Goal: Find contact information: Find contact information

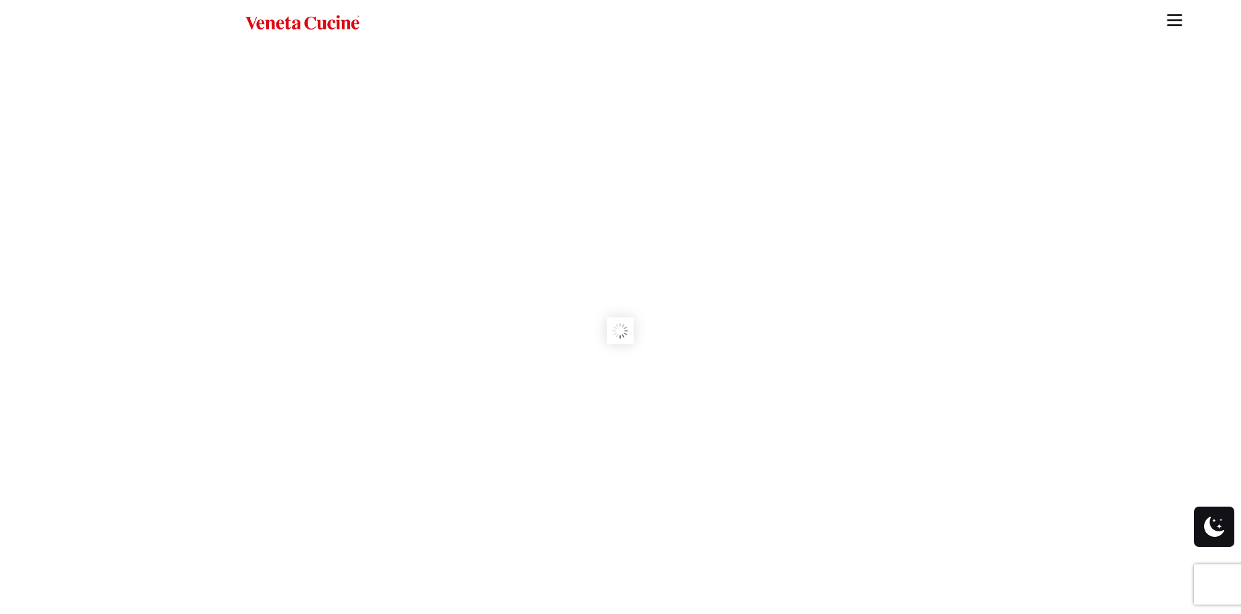
click at [435, 262] on rs-slides at bounding box center [620, 330] width 1241 height 568
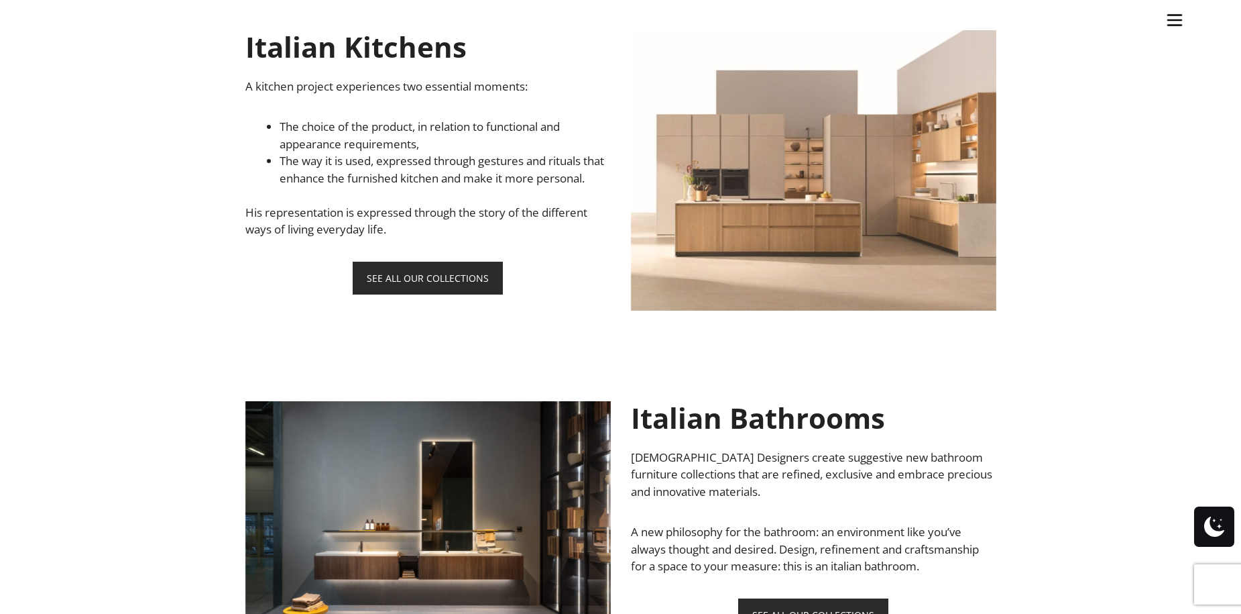
scroll to position [671, 0]
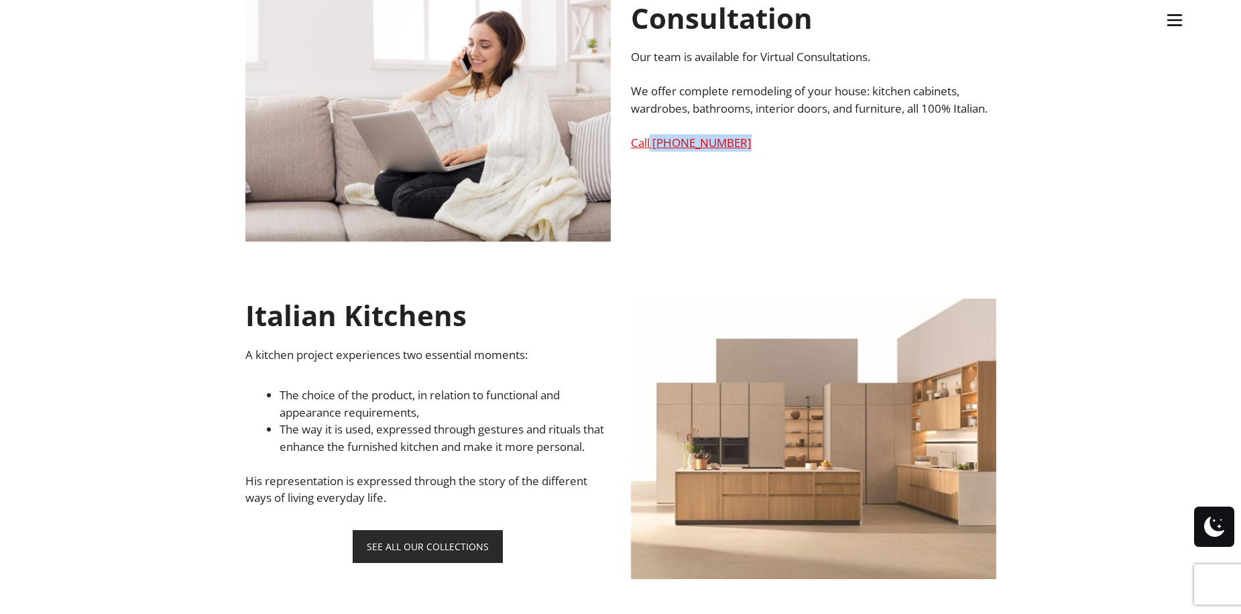
drag, startPoint x: 750, startPoint y: 156, endPoint x: 649, endPoint y: 146, distance: 101.7
click at [649, 146] on div "Schedule a Virtual Consultation Our team is available for Virtual Consultations…" at bounding box center [813, 59] width 365 height 184
click at [652, 211] on ul "Kitchens Projects Other Products Bathrooms Closets Italian Doors About Blog Con…" at bounding box center [620, 307] width 1241 height 614
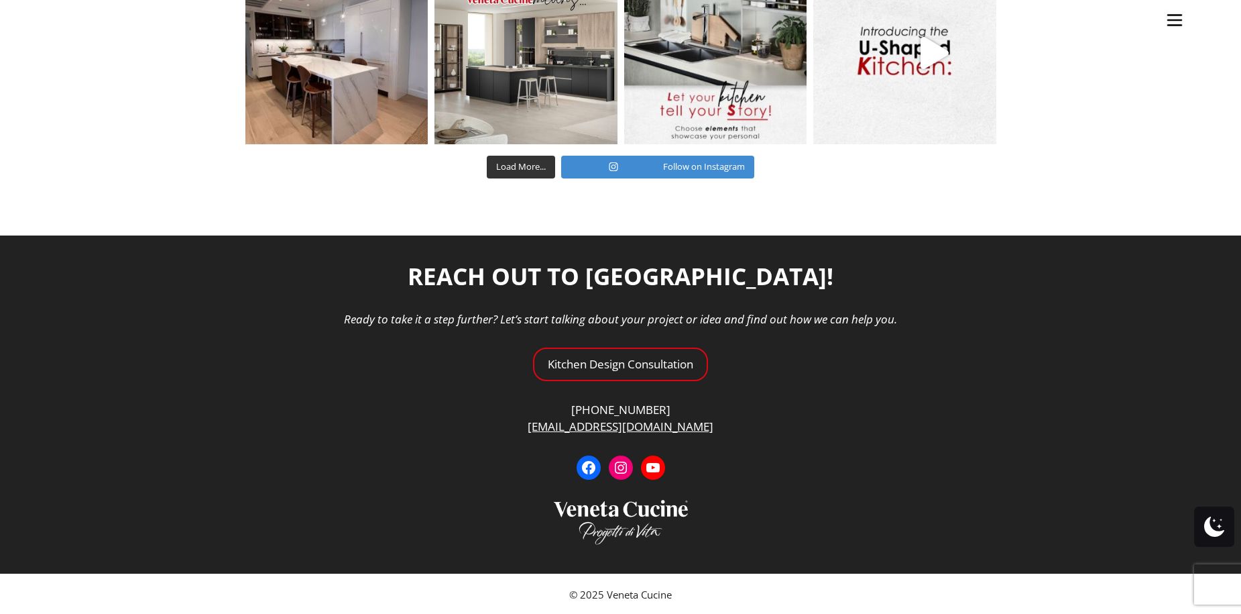
scroll to position [4888, 0]
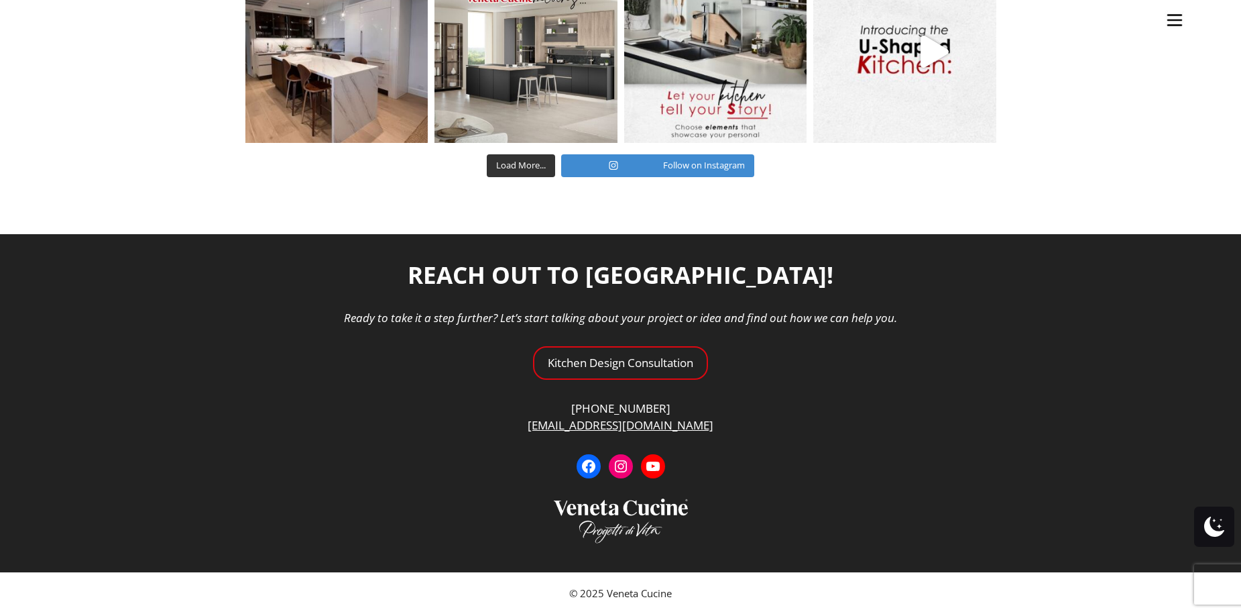
drag, startPoint x: 673, startPoint y: 410, endPoint x: 587, endPoint y: 401, distance: 86.3
click at [587, 401] on ul "Kitchens Projects Other Products Bathrooms Closets Italian Doors About Blog Con…" at bounding box center [620, 307] width 1241 height 614
drag, startPoint x: 581, startPoint y: 402, endPoint x: 666, endPoint y: 406, distance: 84.6
click at [658, 411] on ul "Kitchens Projects Other Products Bathrooms Closets Italian Doors About Blog Con…" at bounding box center [620, 307] width 1241 height 614
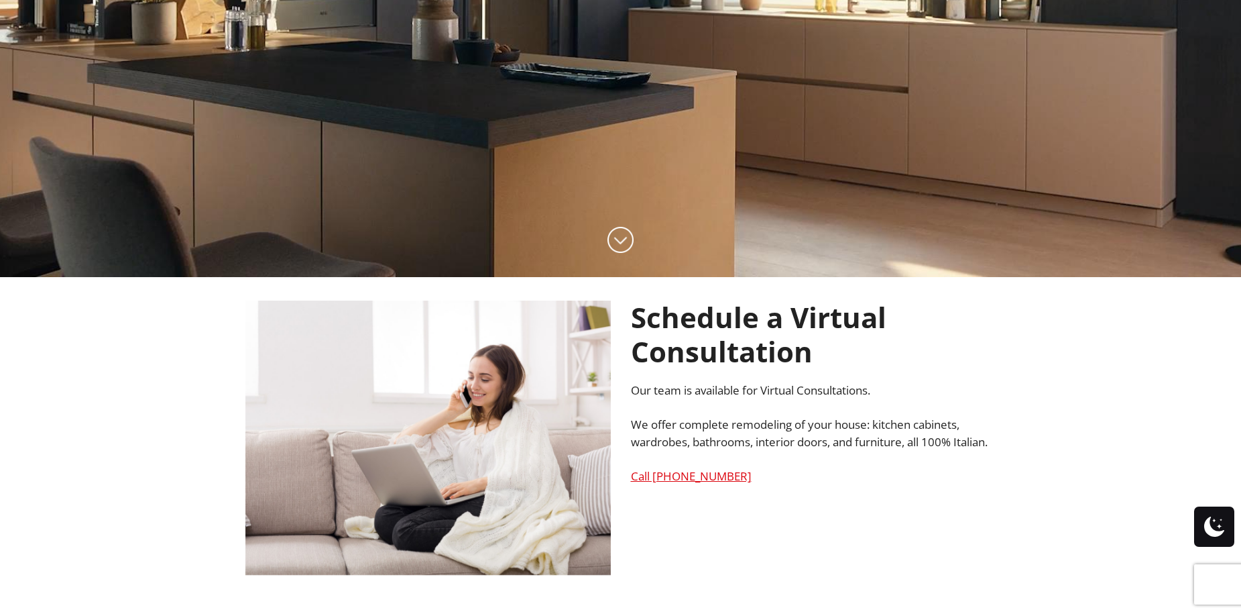
scroll to position [329, 0]
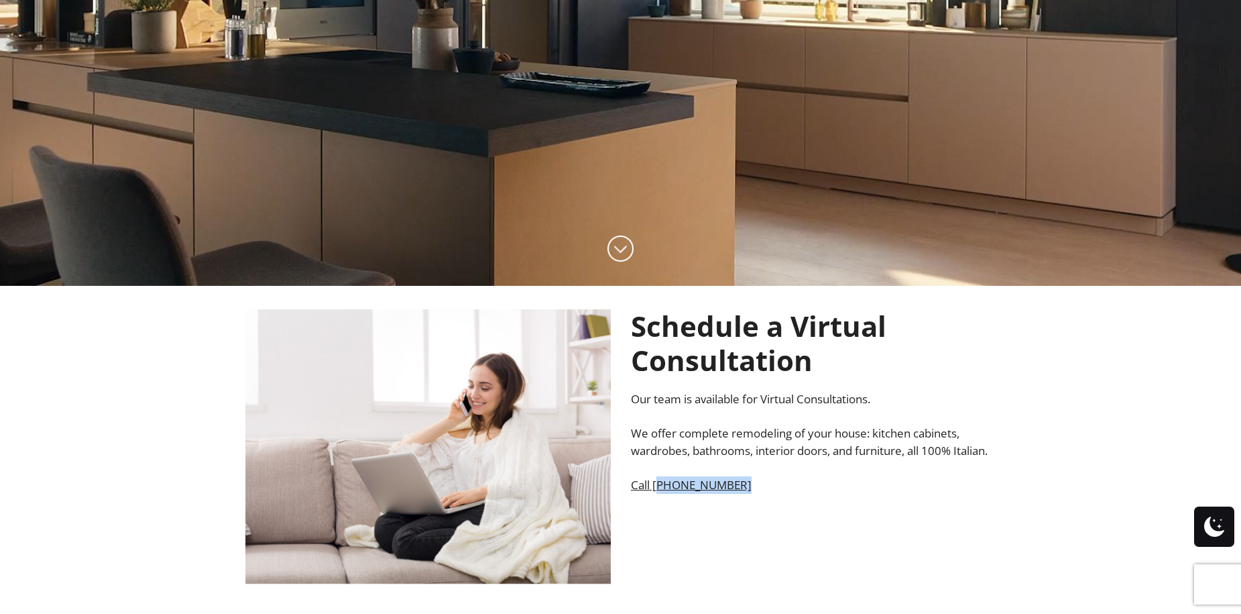
drag, startPoint x: 744, startPoint y: 496, endPoint x: 655, endPoint y: 494, distance: 89.2
click at [657, 493] on div "Schedule a Virtual Consultation Our team is available for Virtual Consultations…" at bounding box center [813, 401] width 365 height 184
copy link "305) 949-5223"
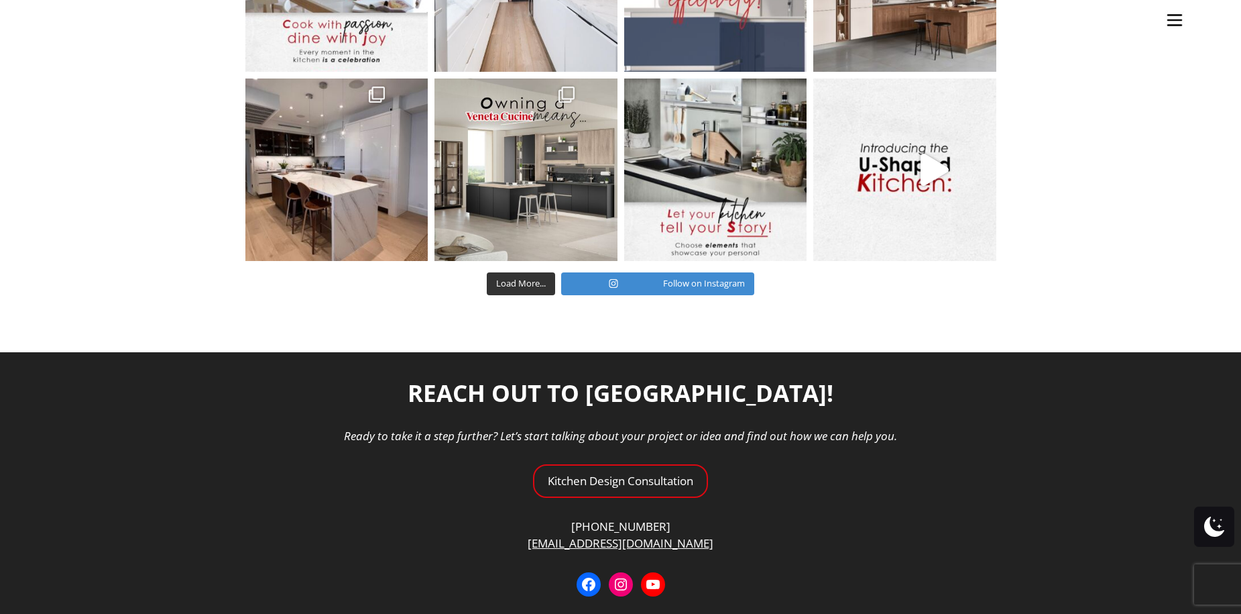
scroll to position [4888, 0]
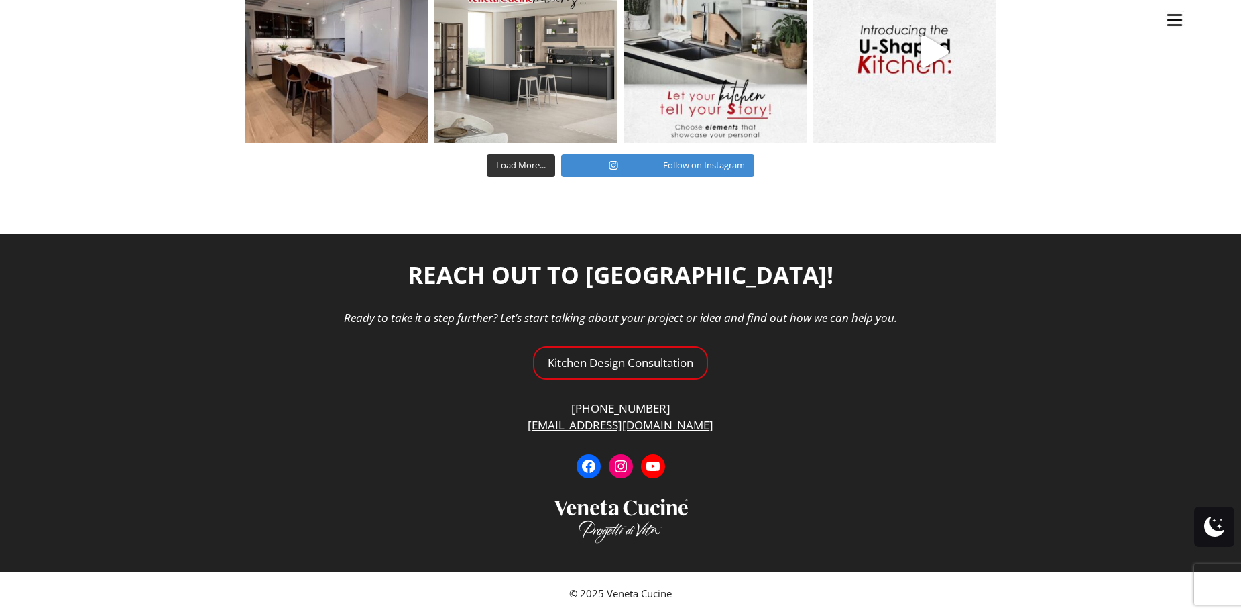
click at [764, 411] on ul "Kitchens Projects Other Products Bathrooms Closets Italian Doors About Blog Con…" at bounding box center [620, 307] width 1241 height 614
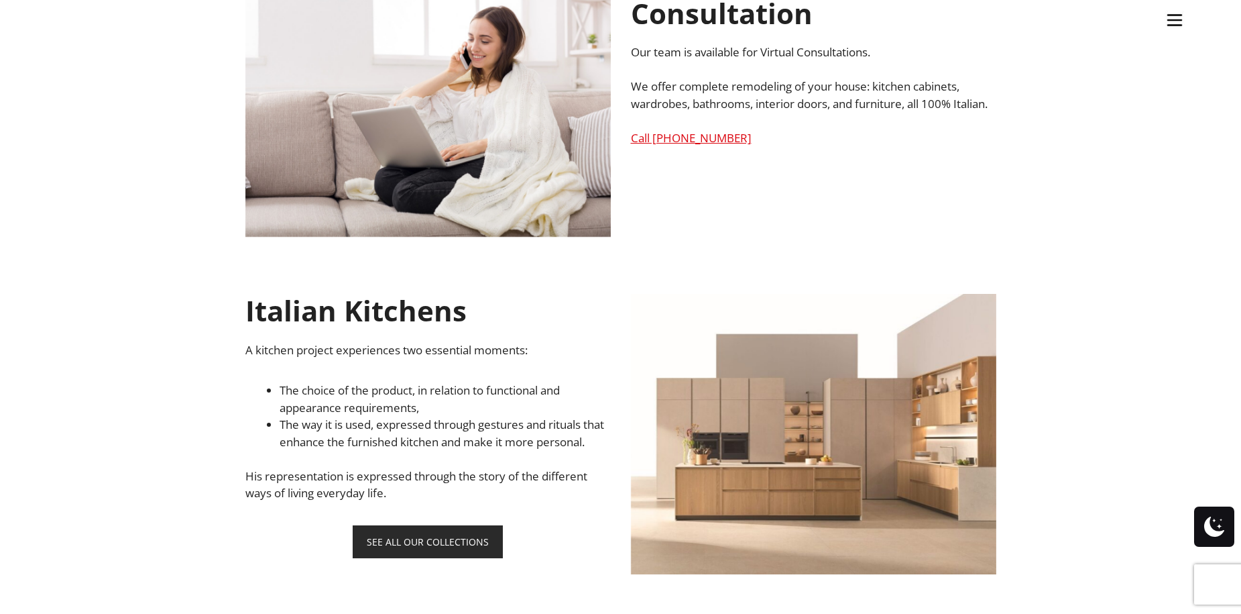
scroll to position [671, 0]
